Goal: Transaction & Acquisition: Download file/media

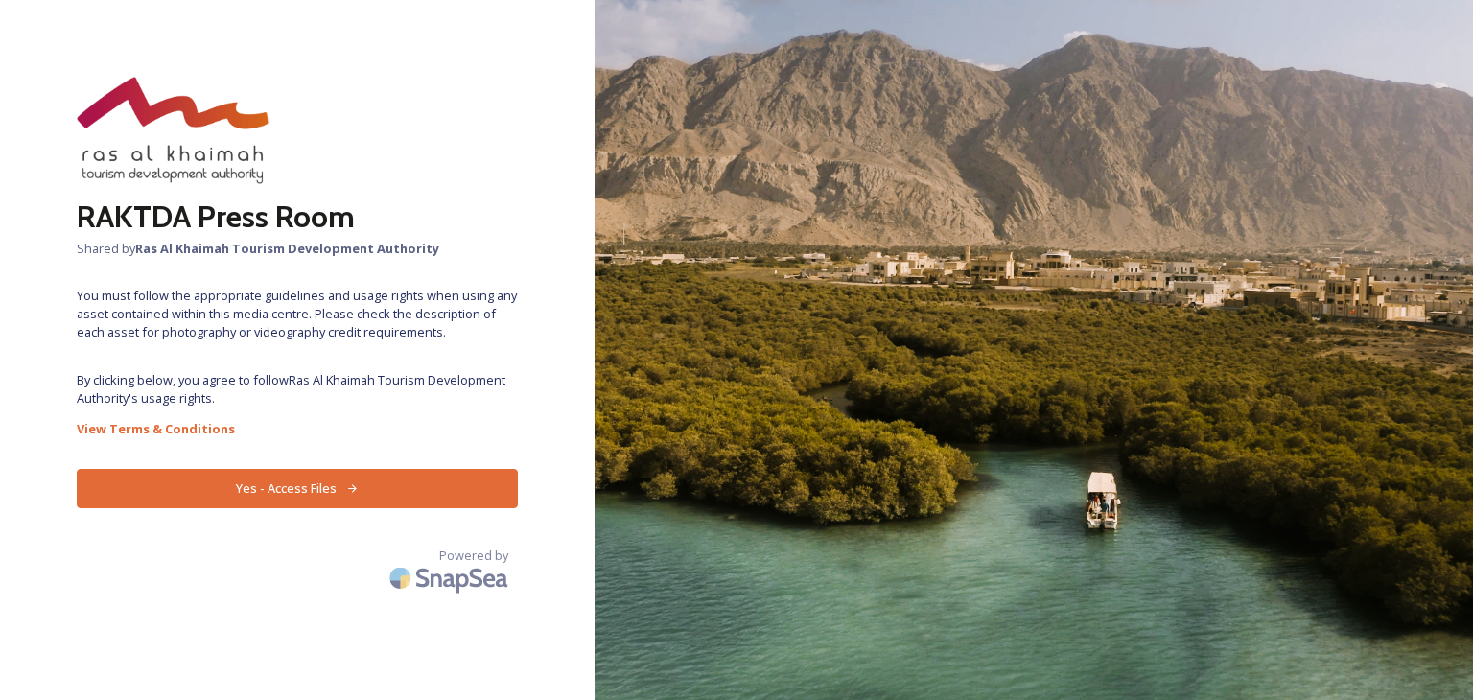
click at [280, 496] on button "Yes - Access Files" at bounding box center [297, 488] width 441 height 39
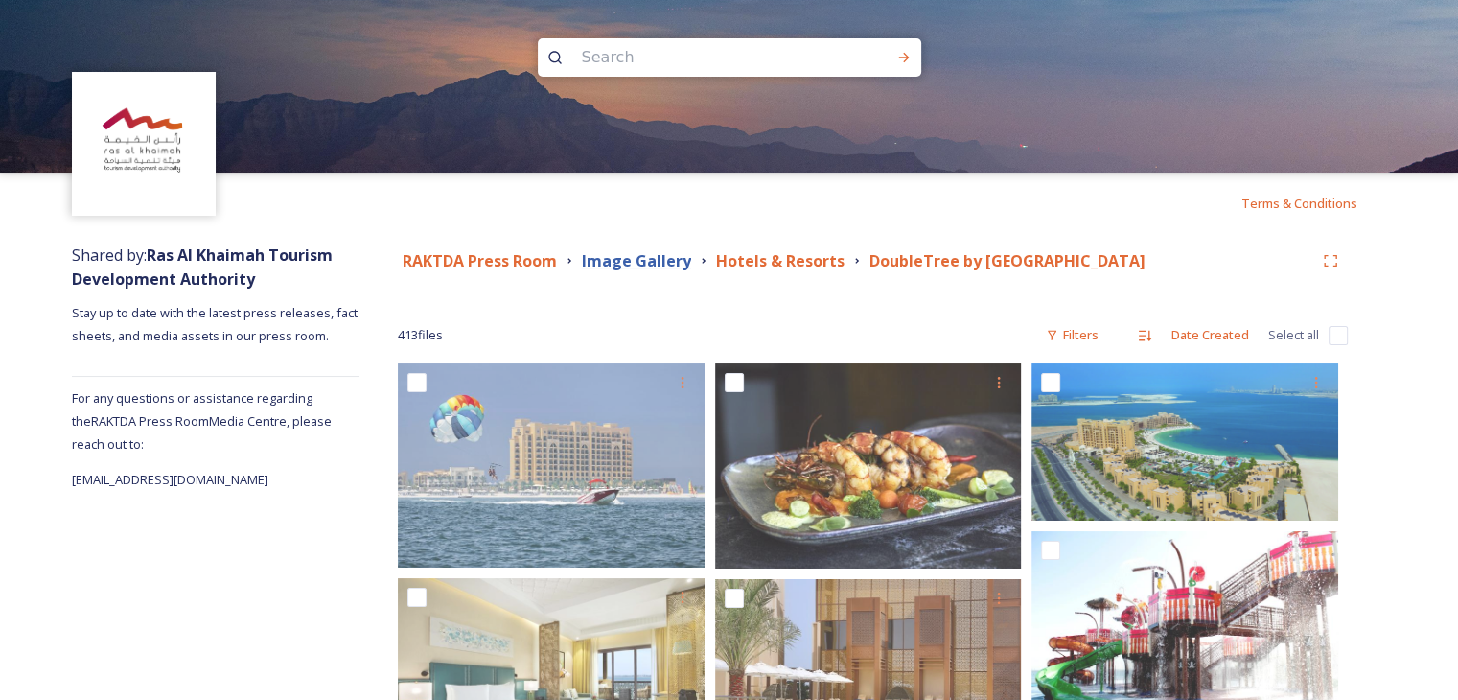
click at [636, 268] on strong "Image Gallery" at bounding box center [636, 260] width 109 height 21
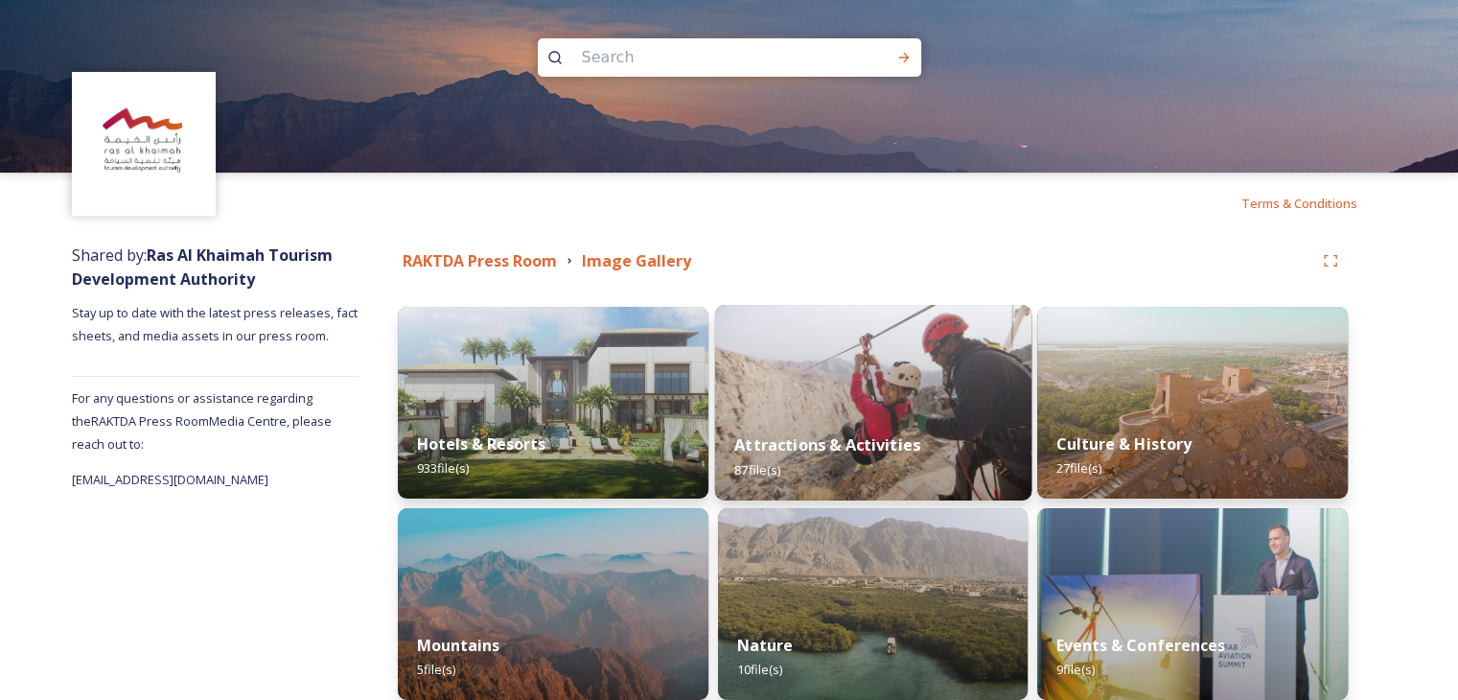
click at [882, 398] on img at bounding box center [872, 403] width 316 height 196
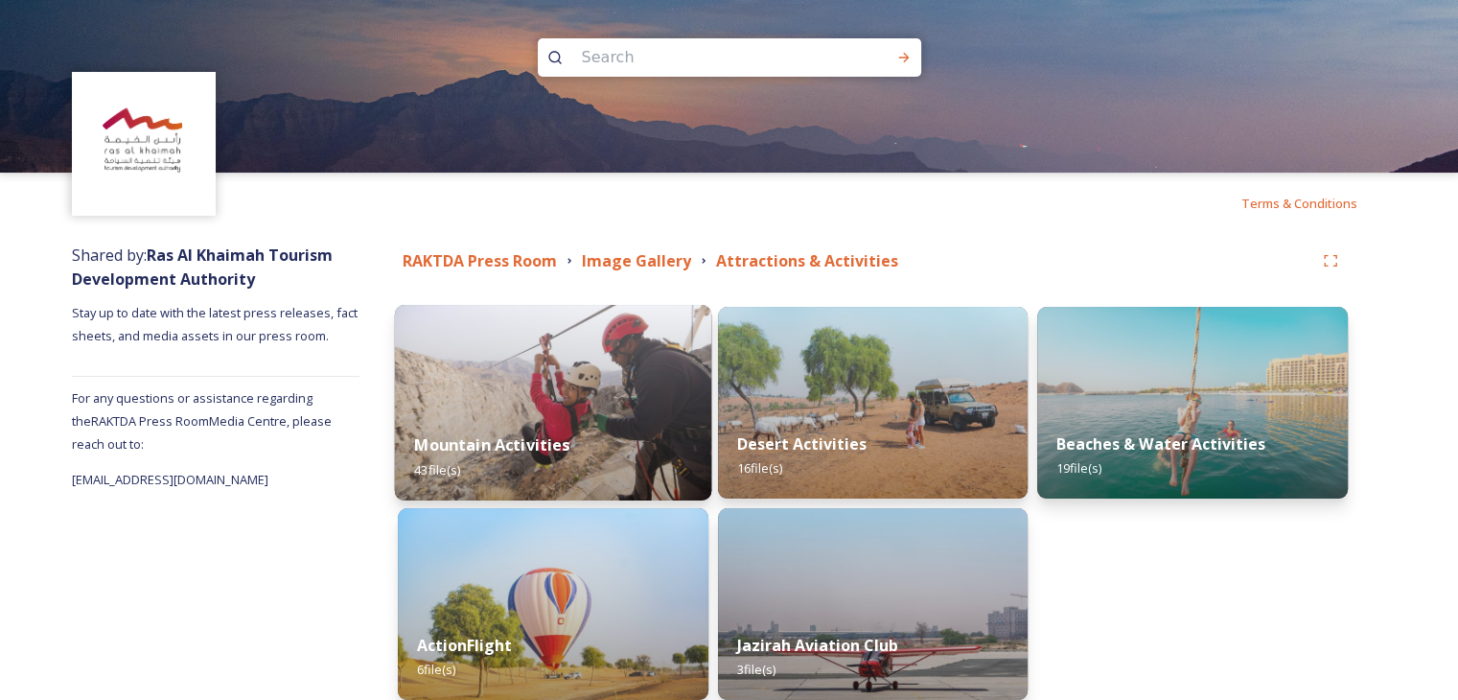
click at [592, 357] on img at bounding box center [553, 403] width 316 height 196
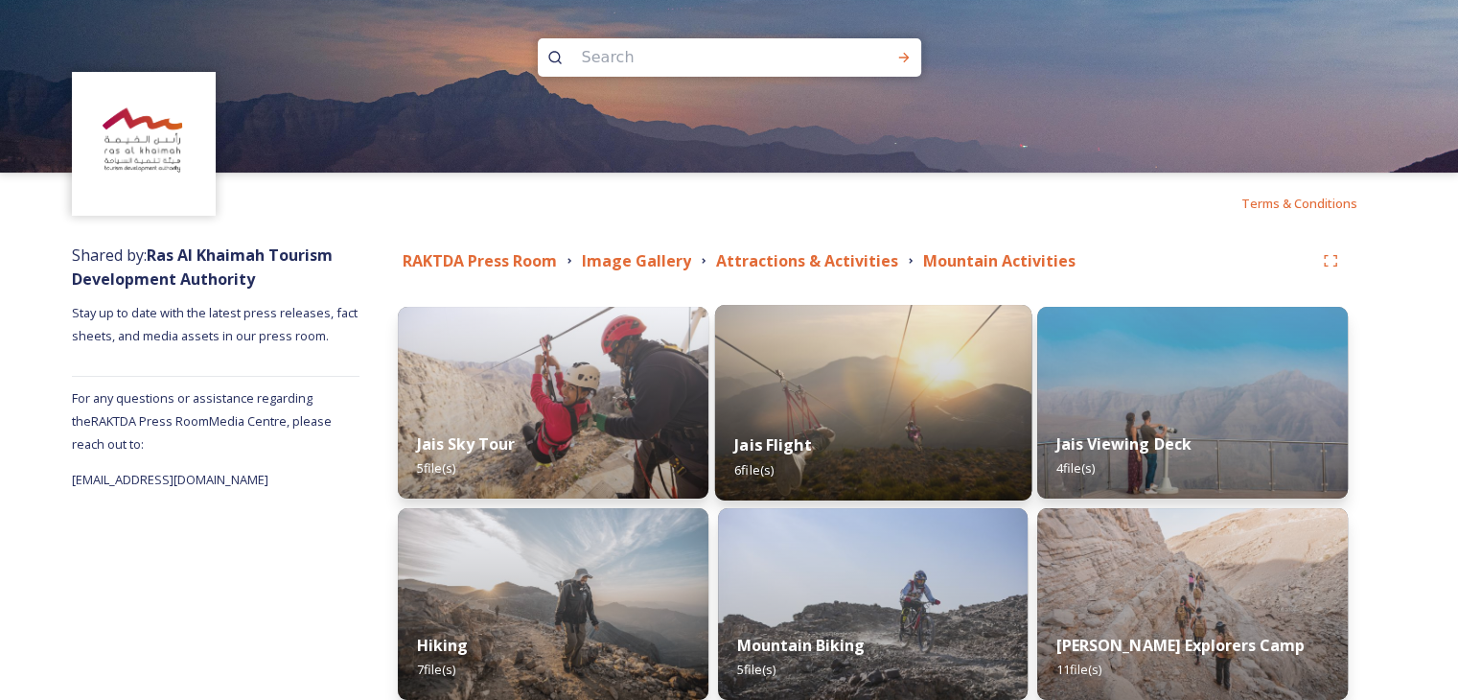
click at [821, 388] on img at bounding box center [872, 403] width 316 height 196
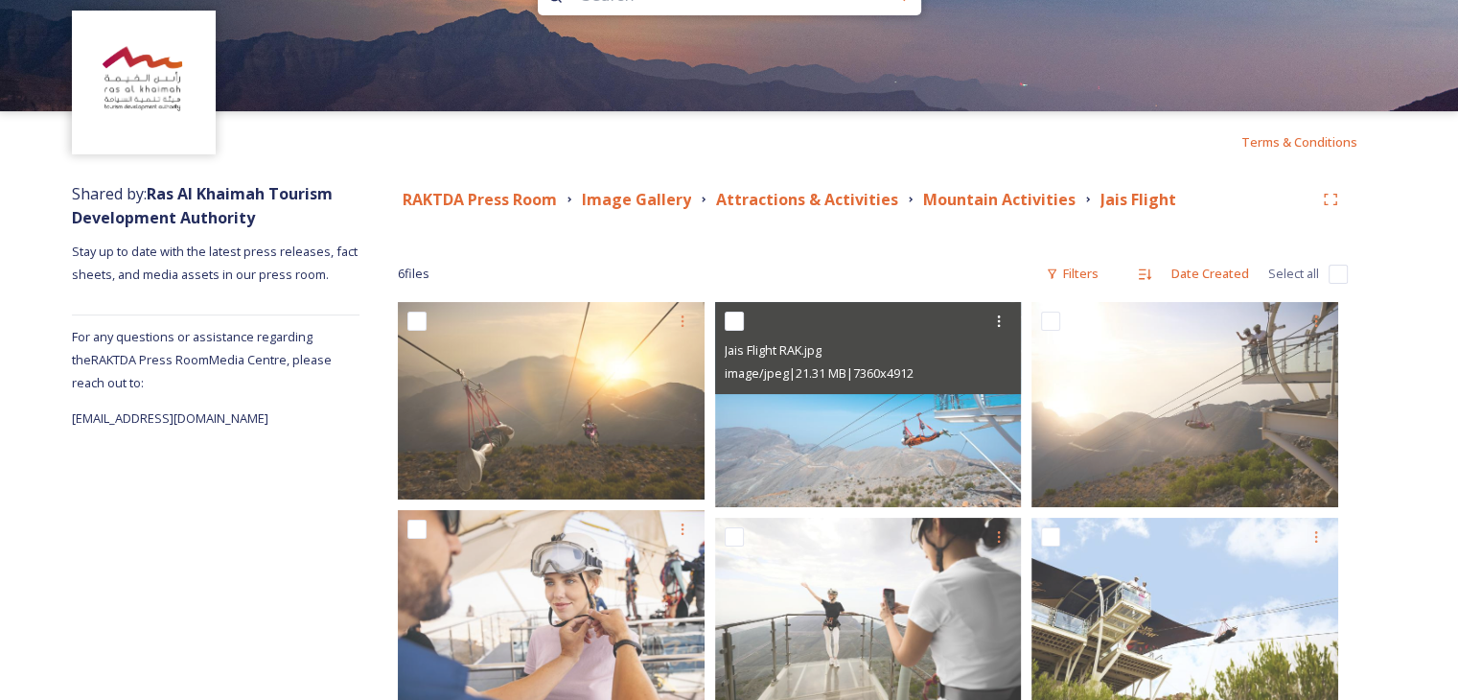
scroll to position [127, 0]
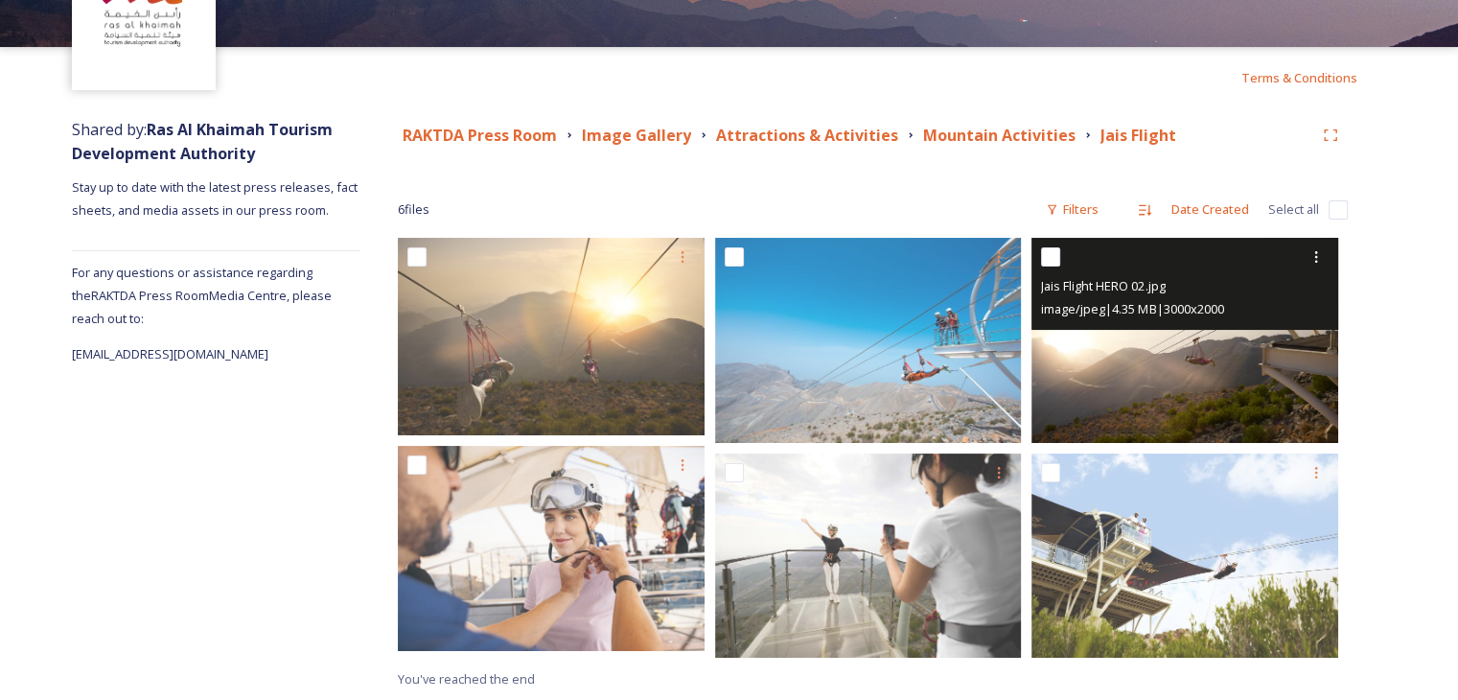
click at [1149, 377] on img at bounding box center [1185, 340] width 307 height 204
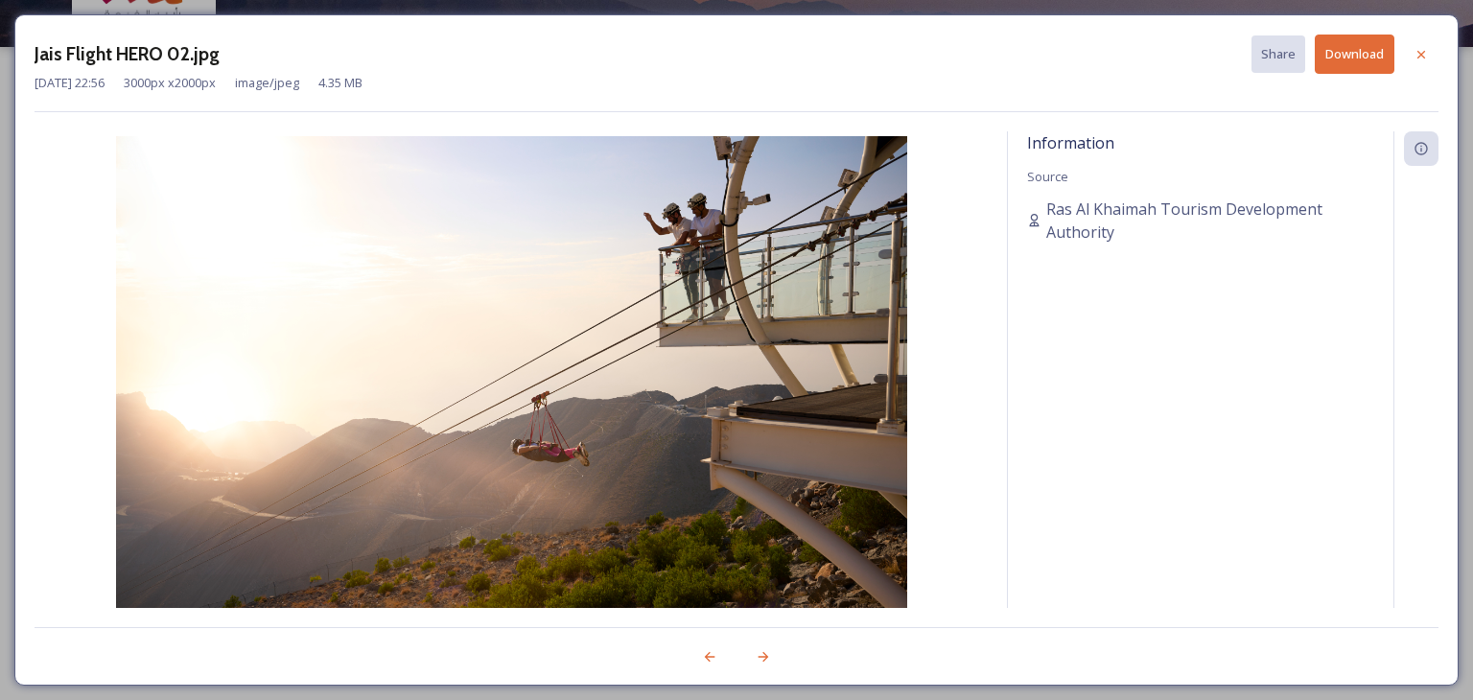
click at [1373, 61] on button "Download" at bounding box center [1355, 54] width 80 height 39
drag, startPoint x: 1423, startPoint y: 51, endPoint x: 1417, endPoint y: 59, distance: 10.4
click at [1423, 51] on icon at bounding box center [1421, 54] width 8 height 8
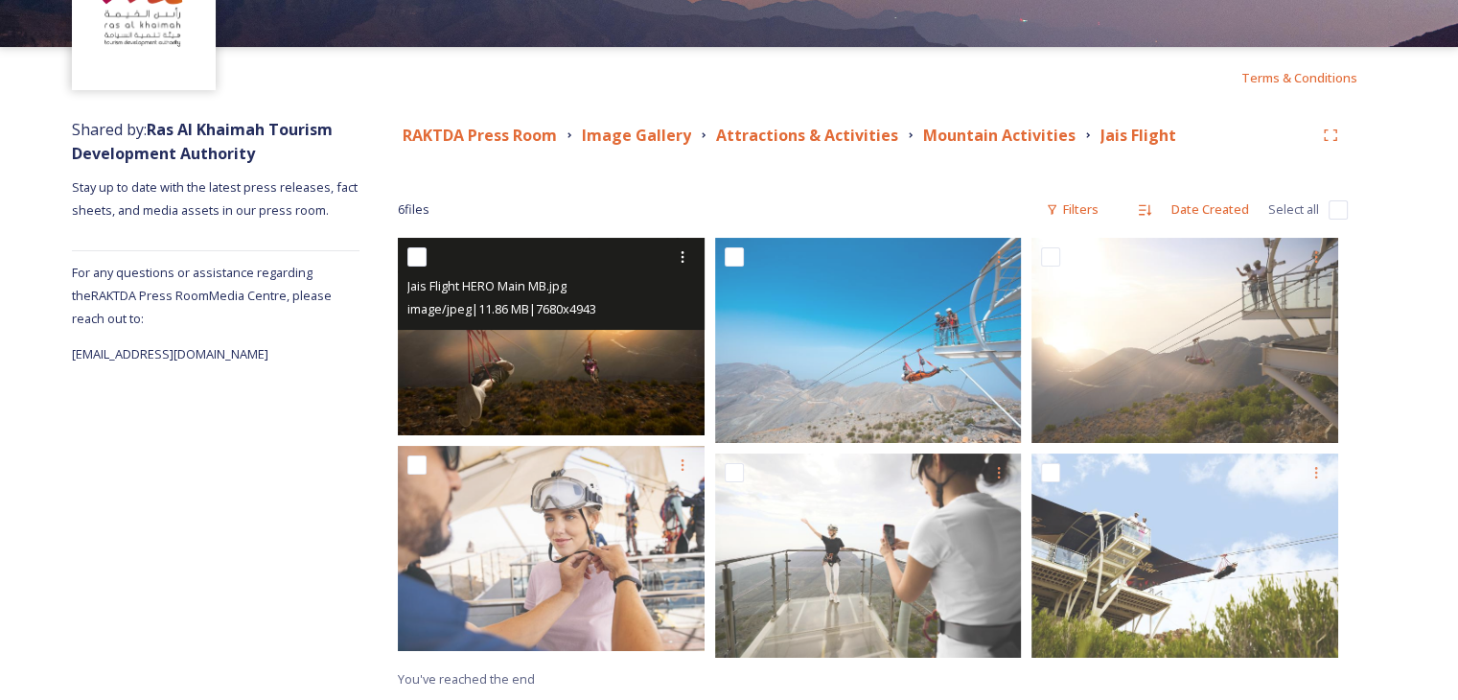
click at [617, 356] on img at bounding box center [551, 337] width 307 height 198
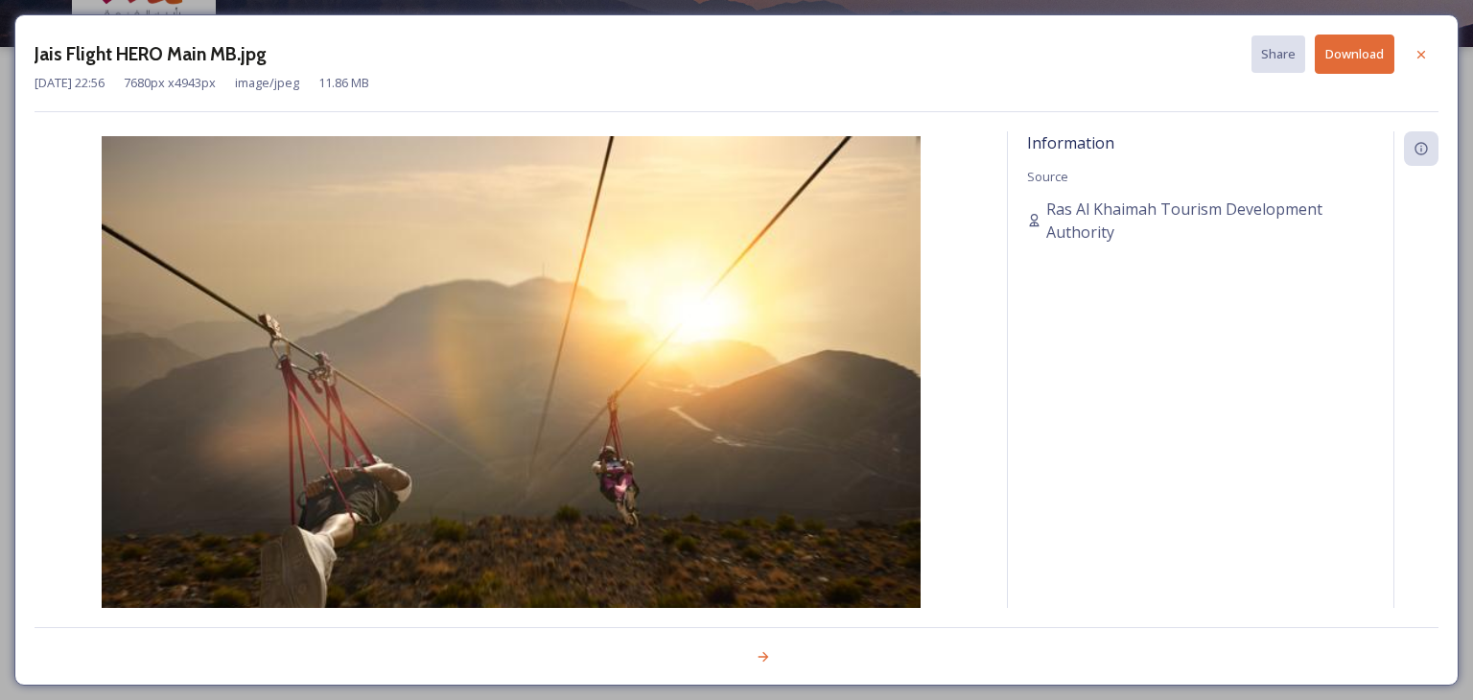
click at [1362, 66] on button "Download" at bounding box center [1355, 54] width 80 height 39
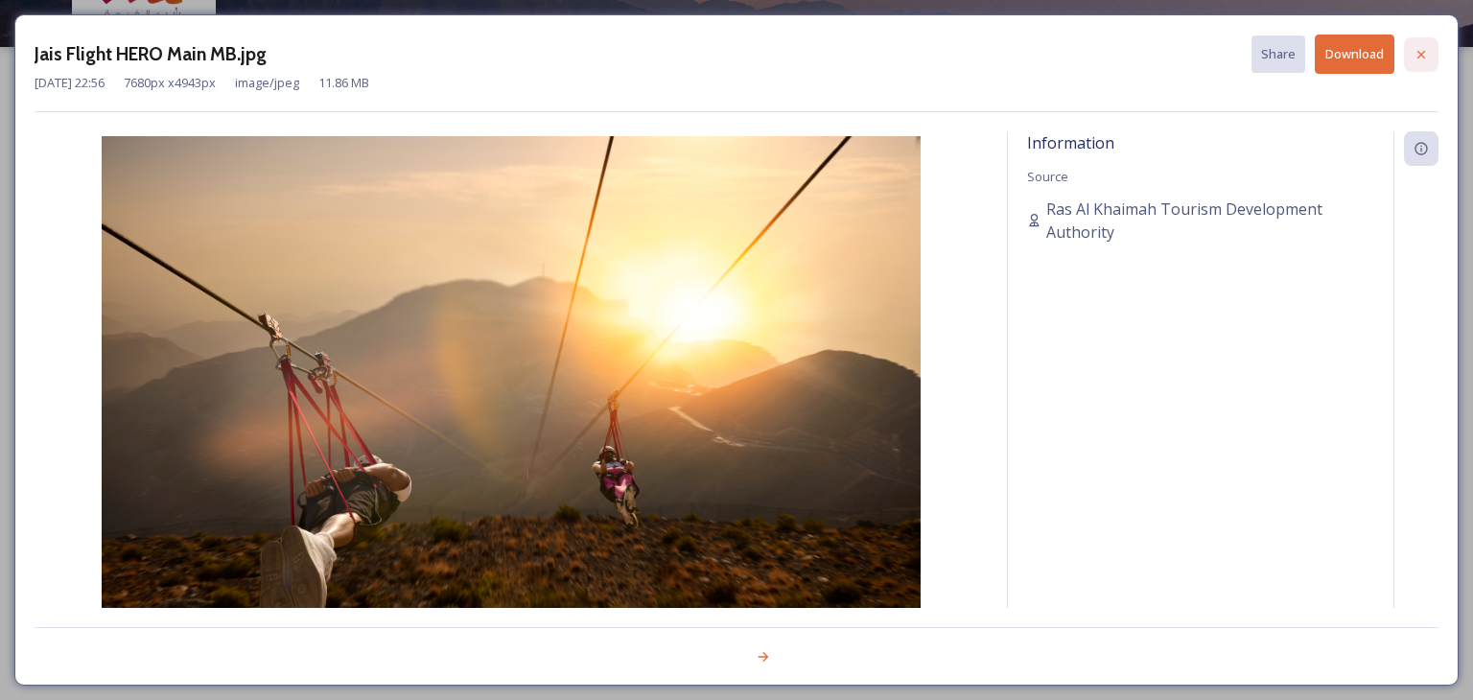
click at [1427, 55] on icon at bounding box center [1420, 54] width 15 height 15
